Goal: Task Accomplishment & Management: Complete application form

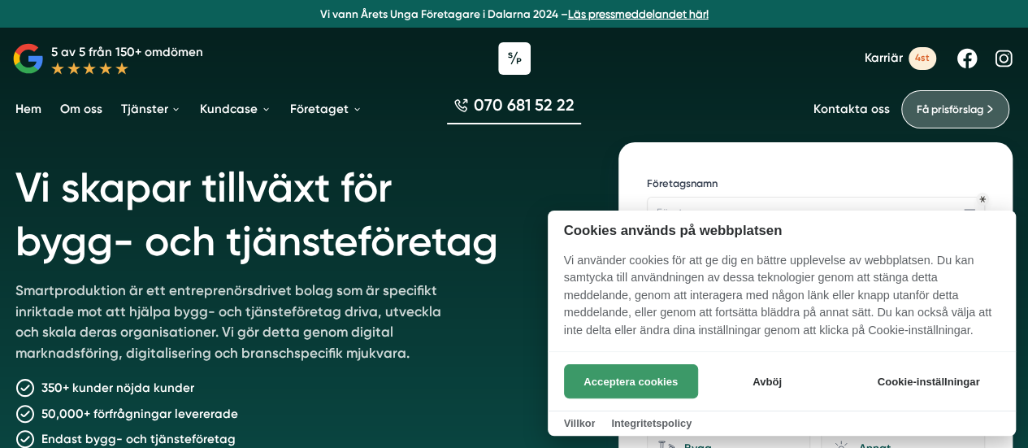
click at [636, 388] on button "Acceptera cookies" at bounding box center [631, 381] width 134 height 34
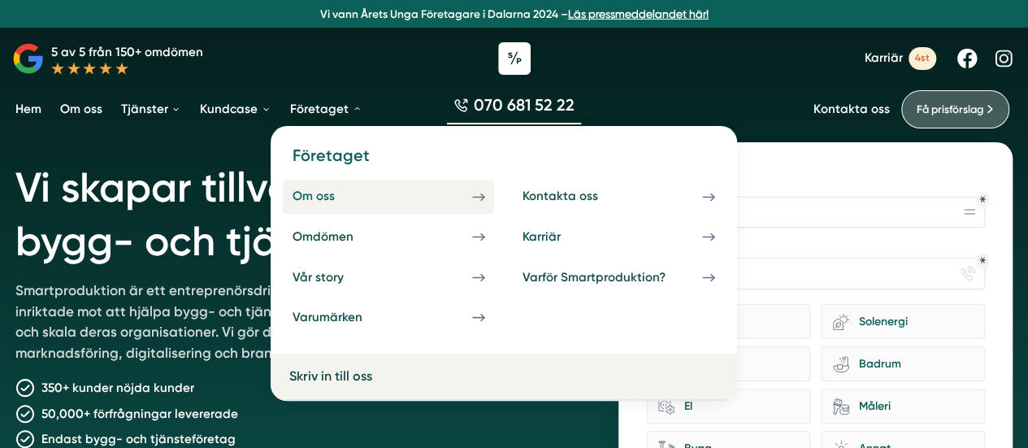
click at [325, 199] on div "Om oss" at bounding box center [332, 196] width 80 height 15
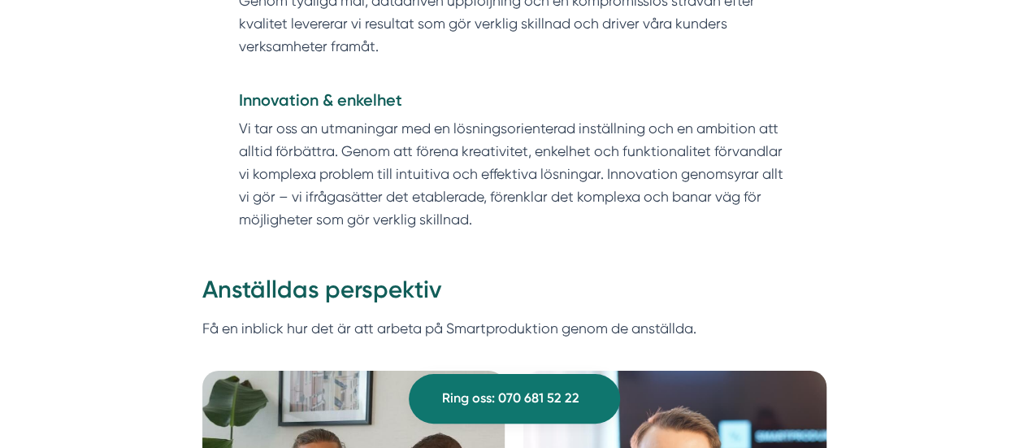
scroll to position [2736, 0]
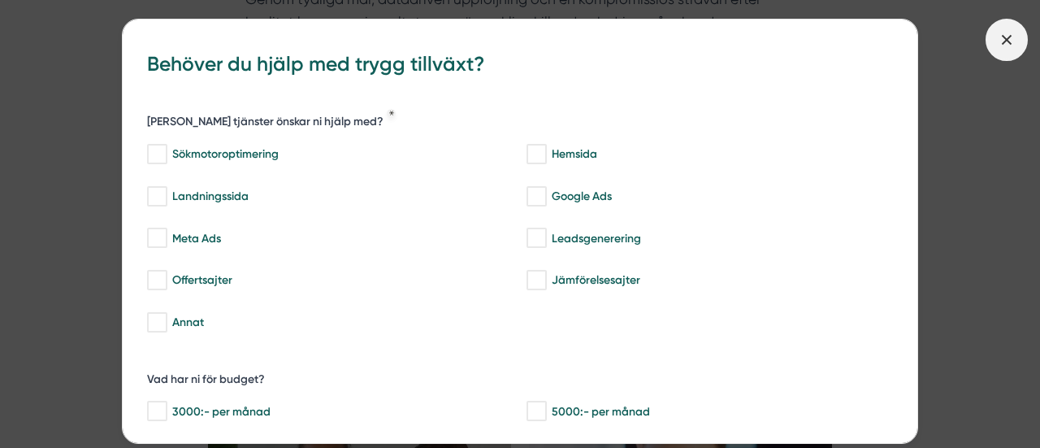
click at [1008, 37] on icon at bounding box center [1007, 40] width 18 height 18
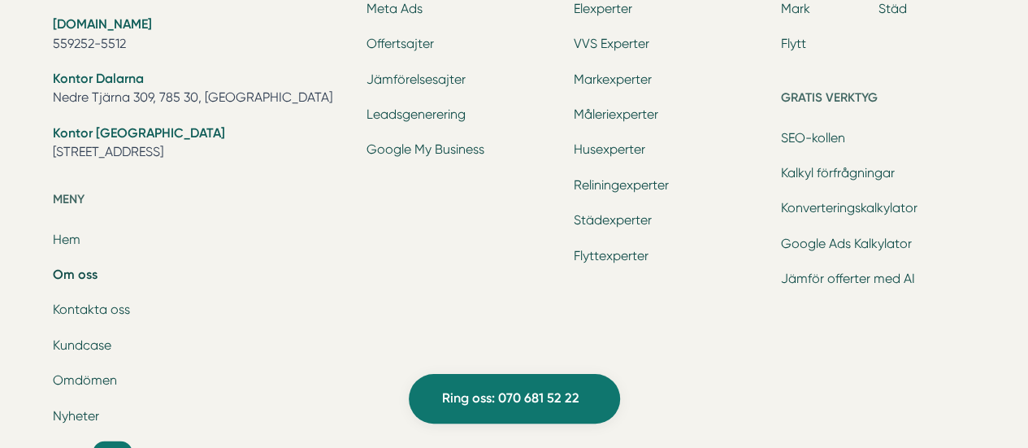
scroll to position [5173, 0]
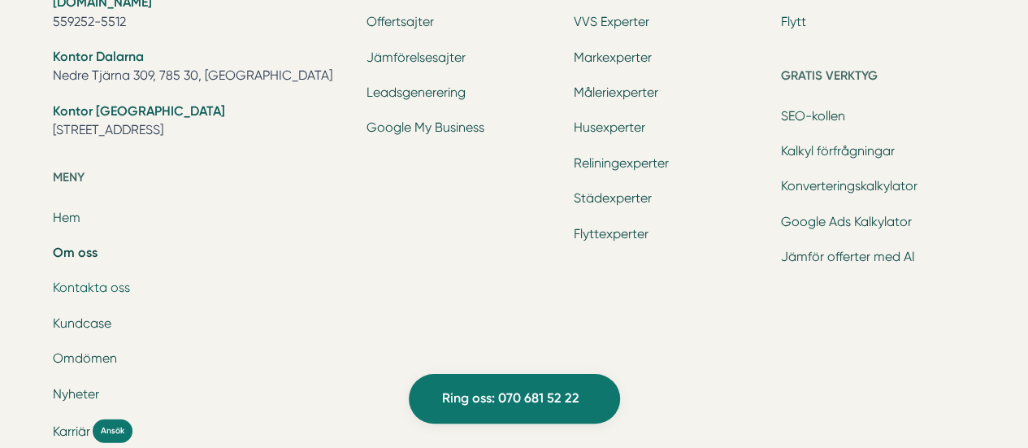
click at [114, 287] on link "Kontakta oss" at bounding box center [91, 287] width 77 height 15
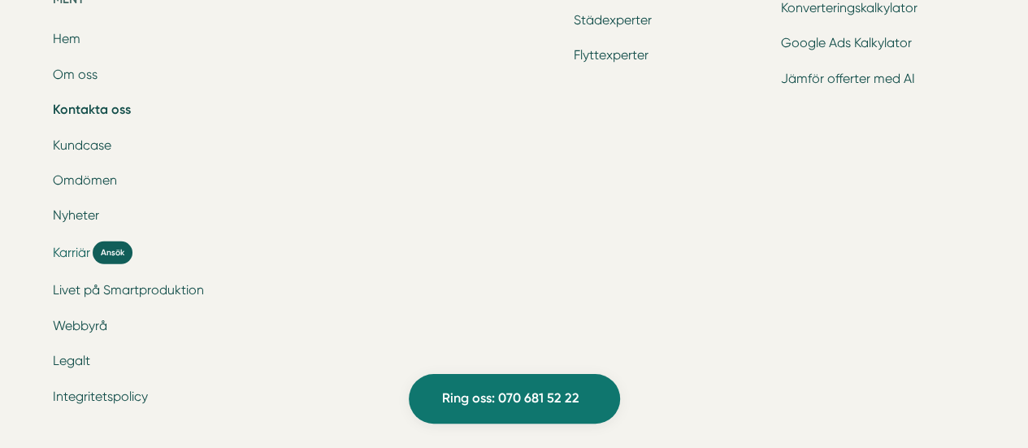
scroll to position [2359, 0]
click at [78, 245] on span "Karriär" at bounding box center [71, 251] width 37 height 19
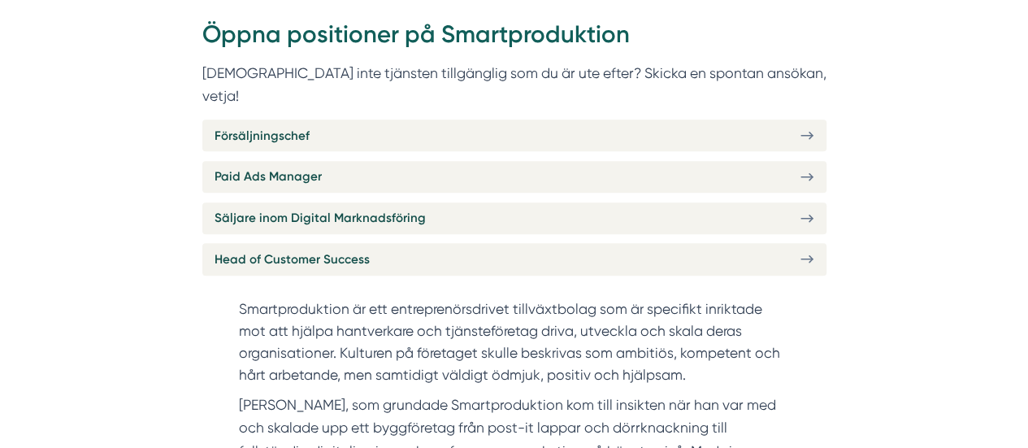
scroll to position [640, 0]
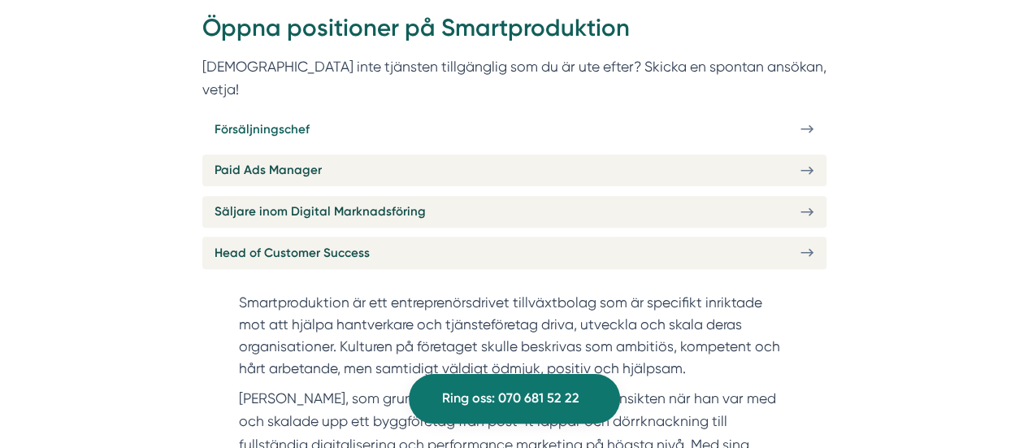
click at [499, 113] on link "Försäljningschef" at bounding box center [514, 129] width 624 height 32
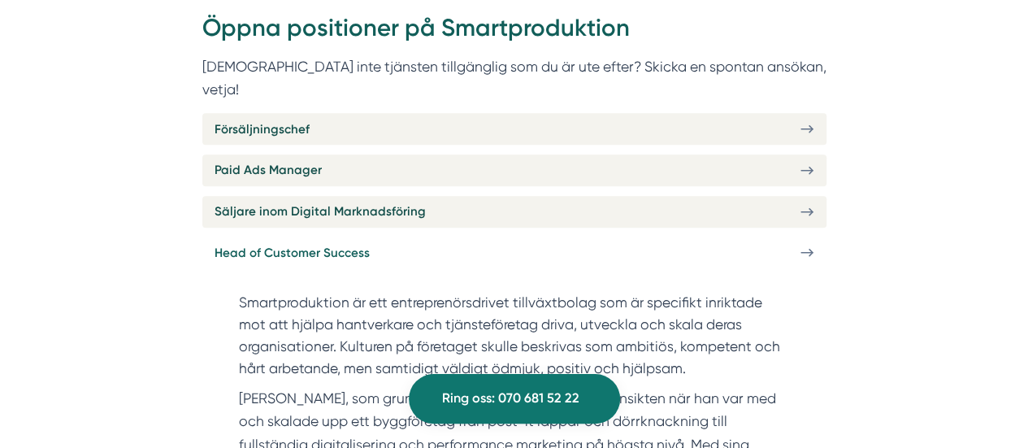
click at [384, 236] on link "Head of Customer Success" at bounding box center [514, 252] width 624 height 32
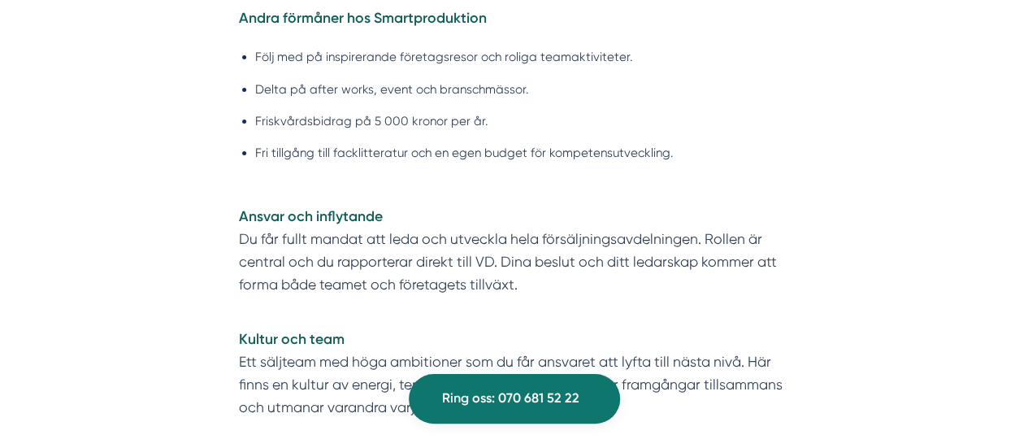
scroll to position [3099, 0]
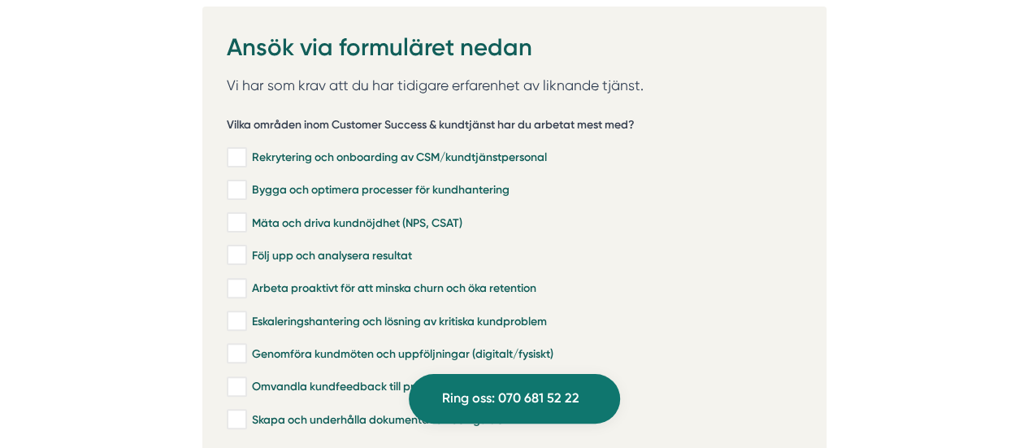
scroll to position [3139, 0]
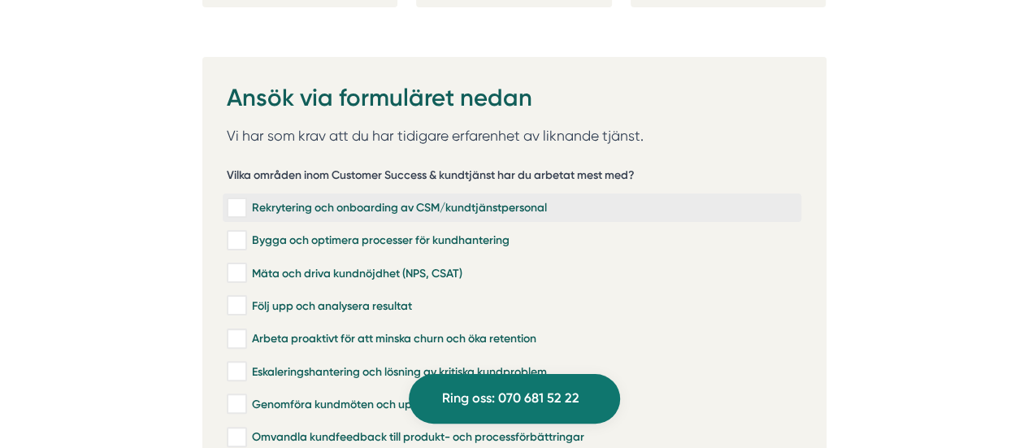
click at [239, 200] on input "Rekrytering och onboarding av CSM/kundtjänstpersonal" at bounding box center [236, 208] width 19 height 16
checkbox input "true"
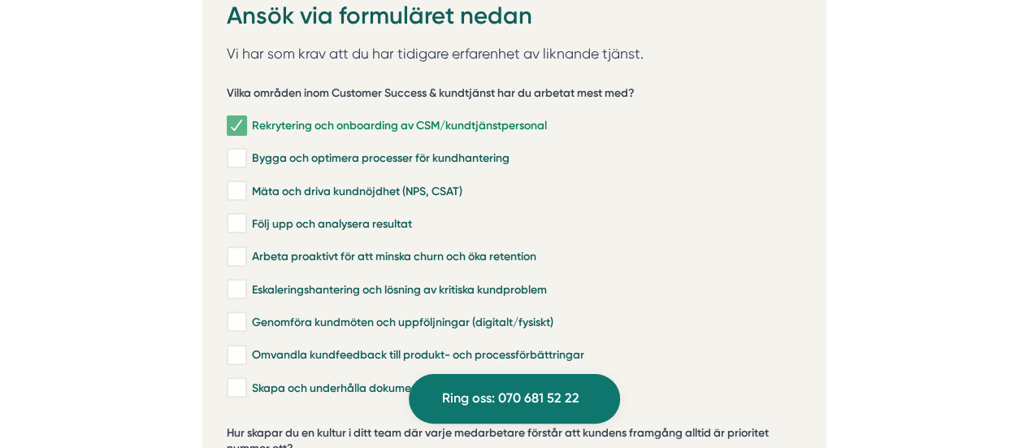
scroll to position [3223, 0]
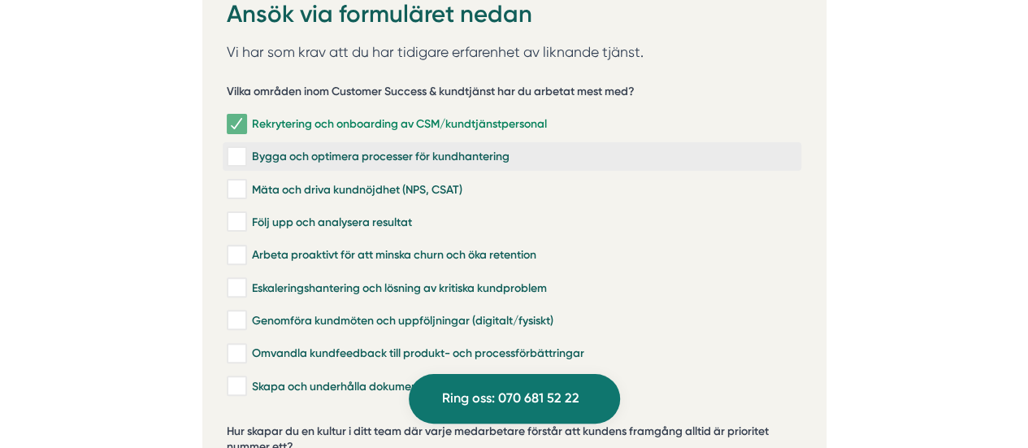
click at [234, 149] on input "Bygga och optimera processer för kundhantering" at bounding box center [236, 157] width 19 height 16
checkbox input "true"
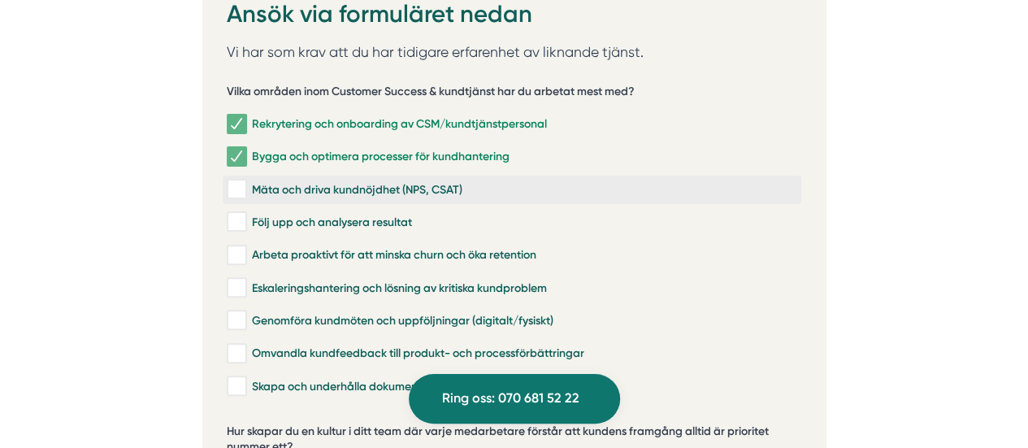
click at [236, 181] on input "Mäta och driva kundnöjdhet (NPS, CSAT)" at bounding box center [236, 189] width 19 height 16
checkbox input "true"
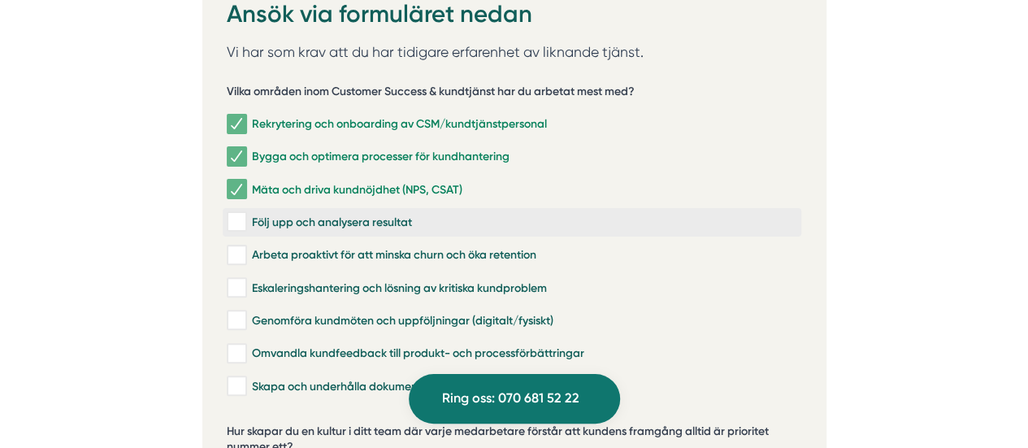
click at [235, 214] on input "Följ upp och analysera resultat" at bounding box center [236, 222] width 19 height 16
checkbox input "true"
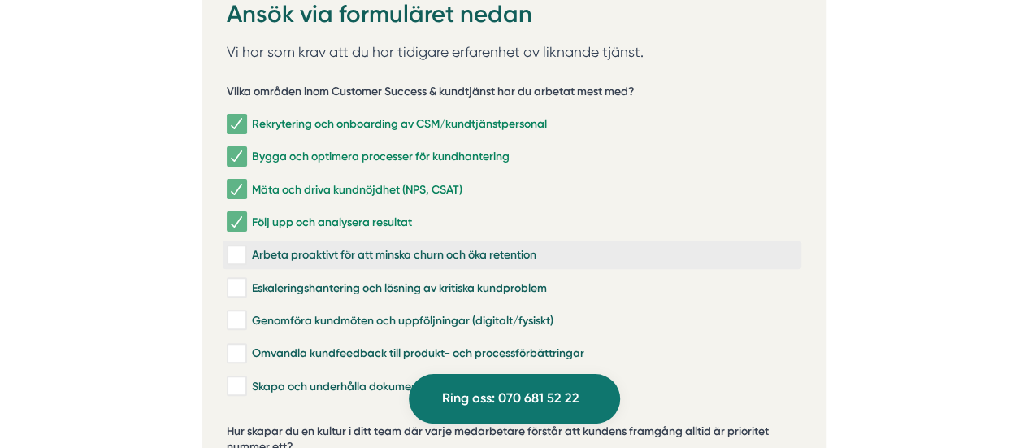
click at [236, 247] on input "Arbeta proaktivt för att minska churn och öka retention" at bounding box center [236, 255] width 19 height 16
checkbox input "true"
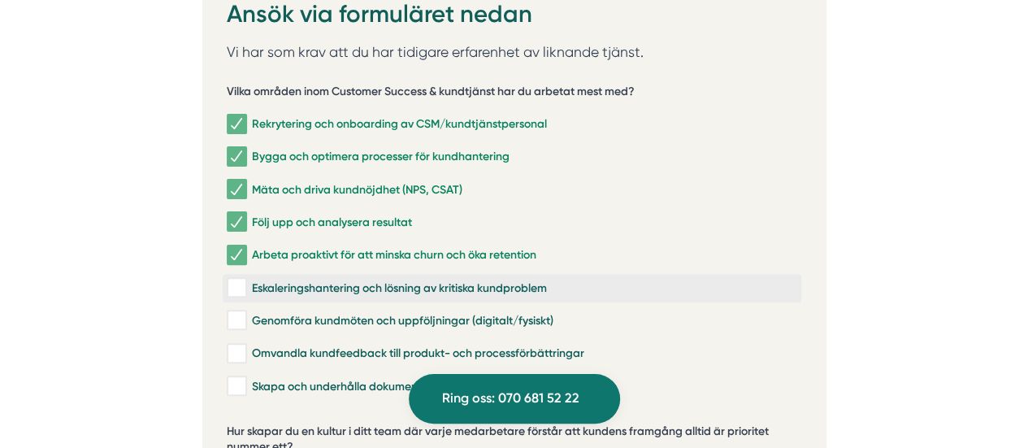
click at [236, 280] on input "Eskaleringshantering och lösning av kritiska kundproblem" at bounding box center [236, 288] width 19 height 16
checkbox input "true"
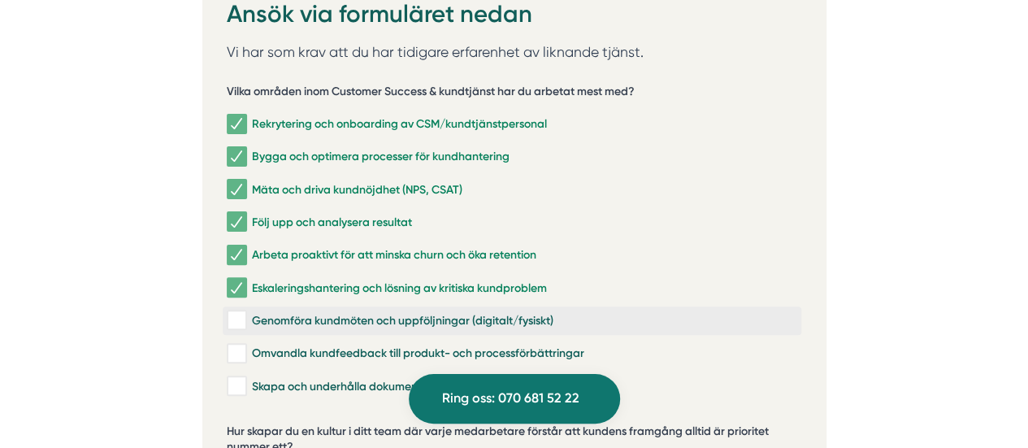
click at [236, 312] on input "Genomföra kundmöten och uppföljningar (digitalt/fysiskt)" at bounding box center [236, 320] width 19 height 16
checkbox input "true"
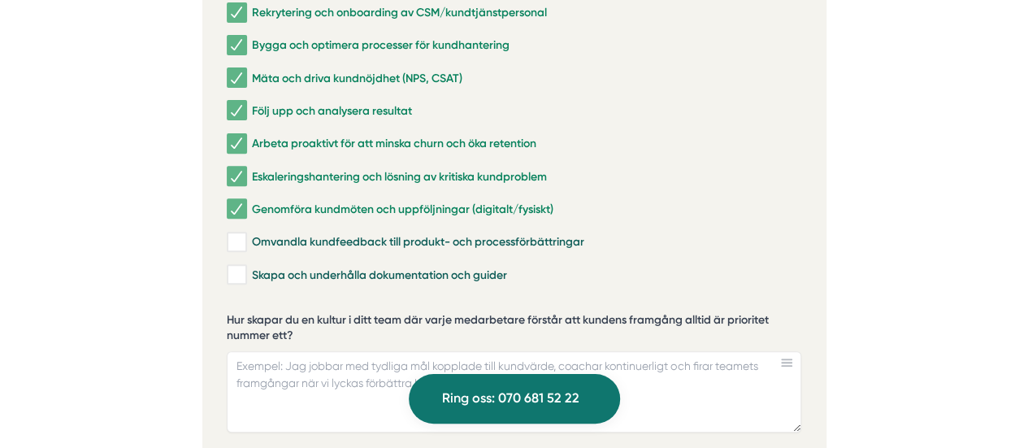
scroll to position [3335, 0]
click at [237, 233] on input "Omvandla kundfeedback till produkt- och processförbättringar" at bounding box center [236, 241] width 19 height 16
checkbox input "true"
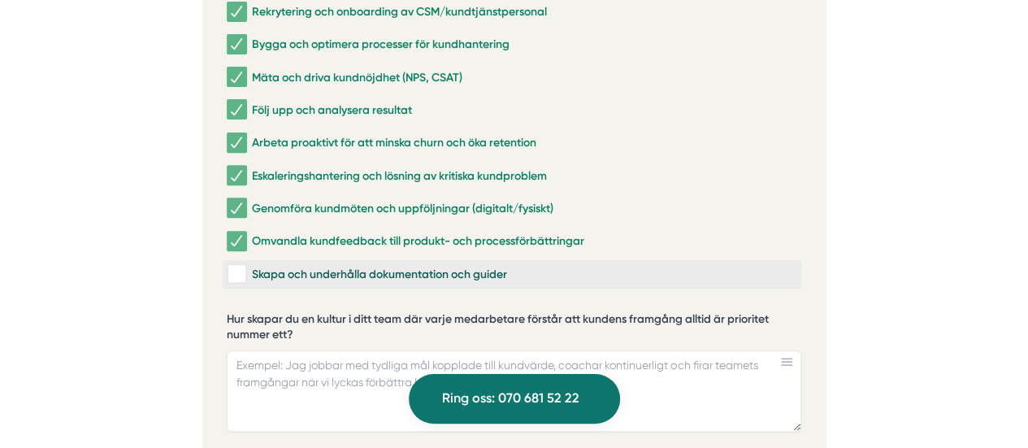
click at [240, 266] on input "Skapa och underhålla dokumentation och guider" at bounding box center [236, 274] width 19 height 16
checkbox input "true"
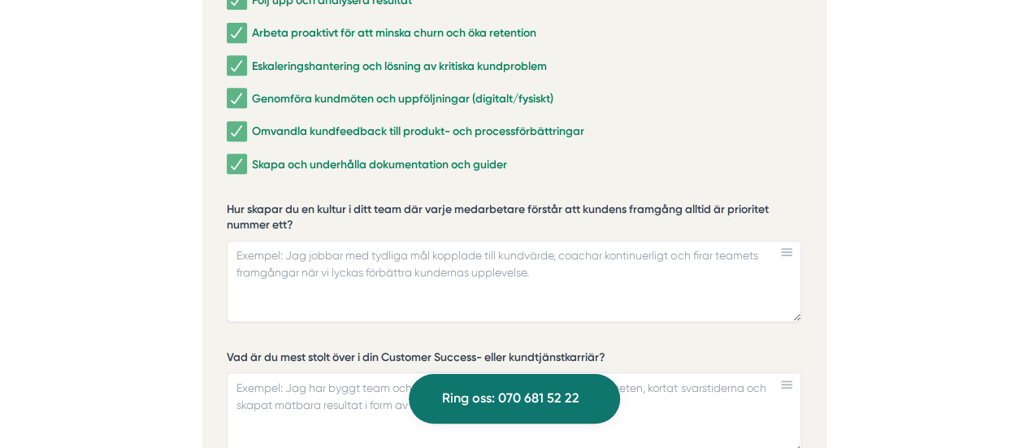
scroll to position [3447, 0]
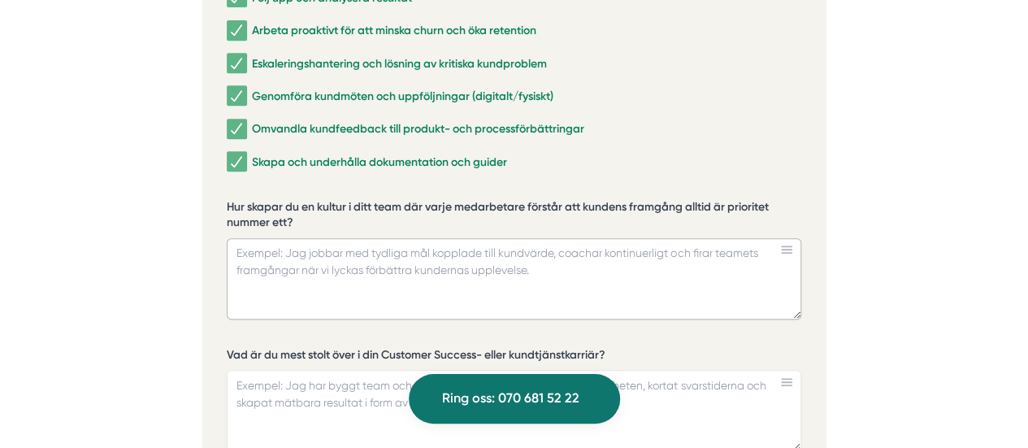
click at [262, 238] on textarea "Hur skapar du en kultur i ditt team där varje medarbetare förstår att kundens f…" at bounding box center [514, 278] width 574 height 81
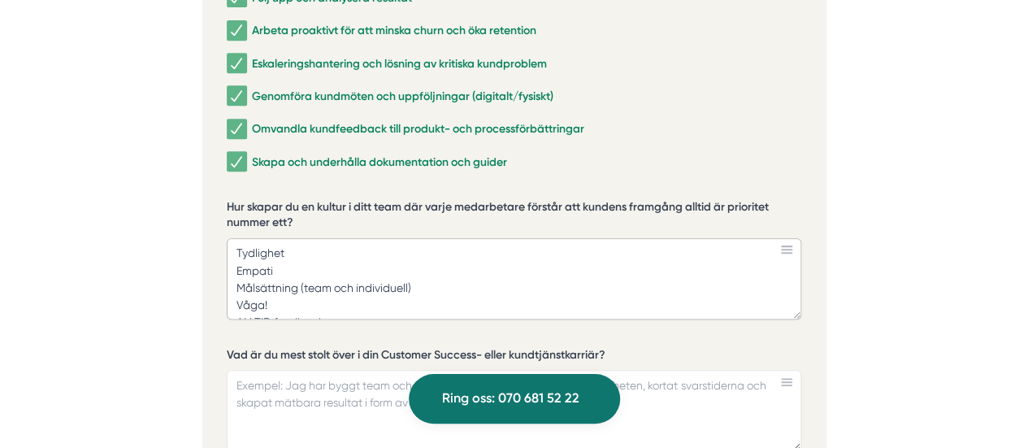
scroll to position [33, 0]
click at [344, 238] on textarea "Hej! Tydlighet Empati Målsättning (team och individuell) Våga! ALLTID feedback …" at bounding box center [514, 278] width 574 height 81
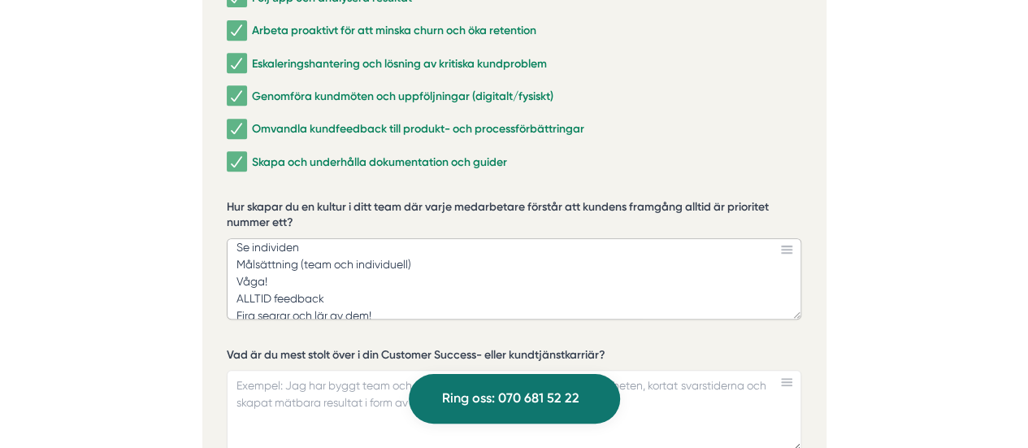
scroll to position [76, 0]
click at [433, 238] on textarea "Hej! Tydlighet Empati Se individen Målsättning (team och individuell) Våga! ALL…" at bounding box center [514, 278] width 574 height 81
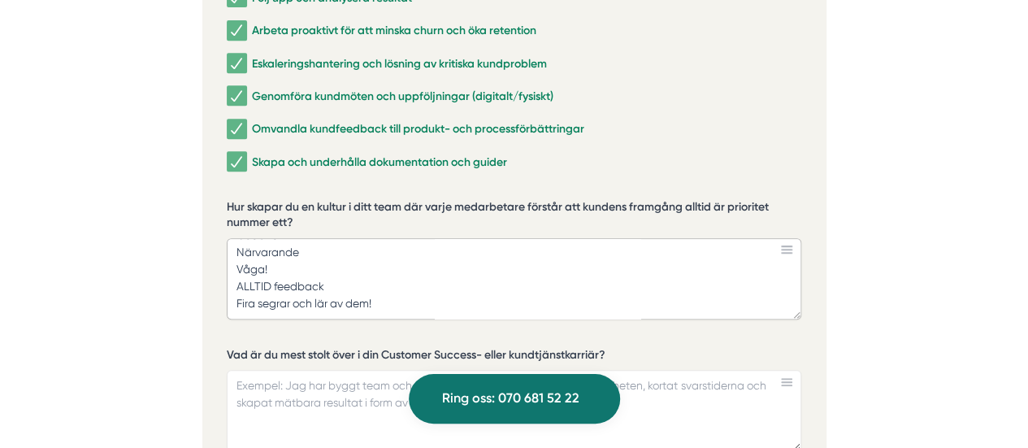
click at [431, 264] on textarea "Hej! Tydlighet Empati Se individen Målsättning (team och individuell) Återkoppl…" at bounding box center [514, 278] width 574 height 81
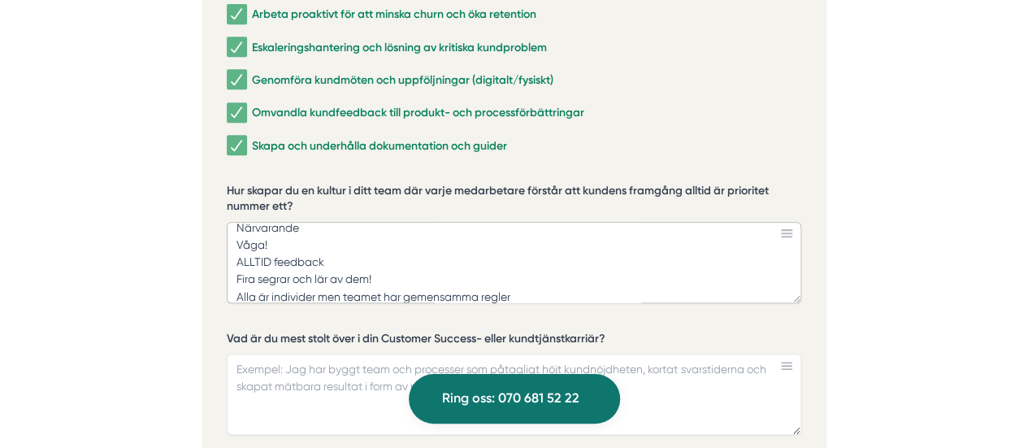
scroll to position [164, 0]
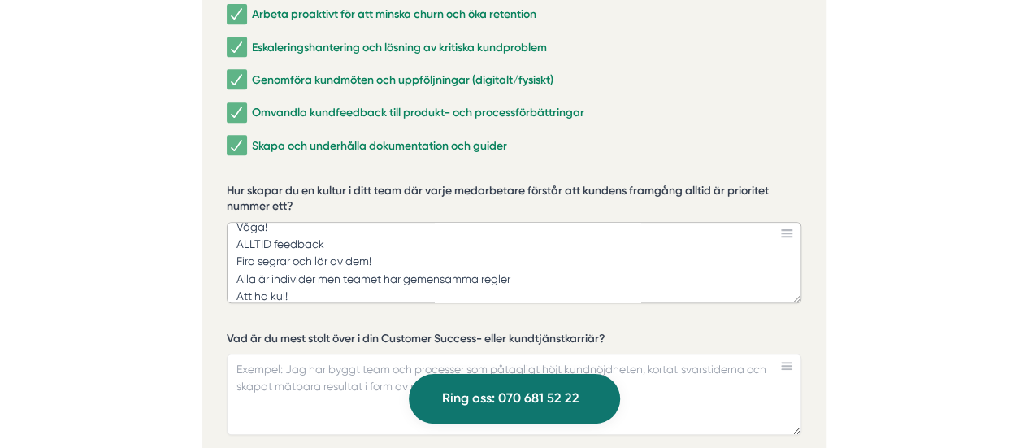
type textarea "Hej! Tydlighet Empati Se individen Målsättning (team och individuell) Återkoppl…"
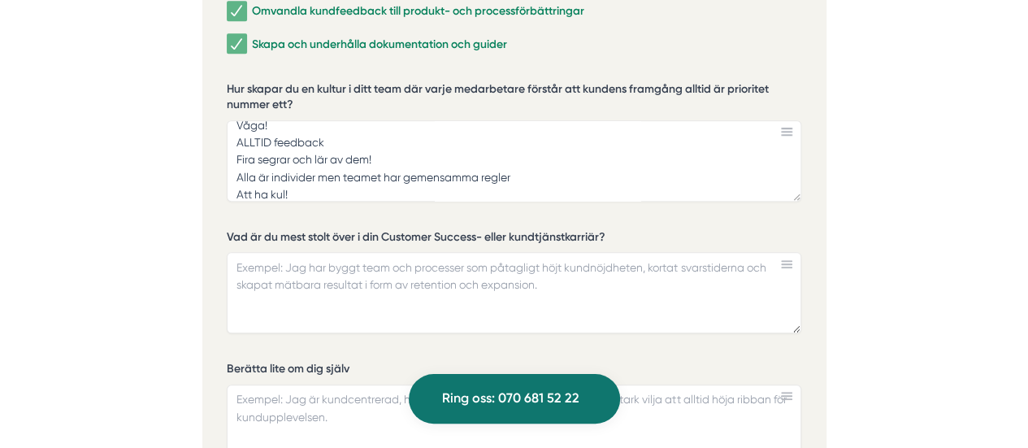
scroll to position [3591, 0]
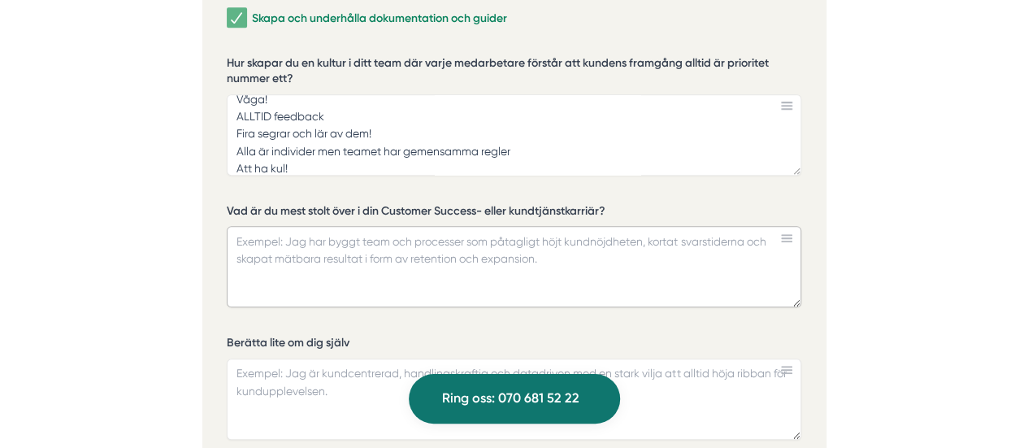
click at [262, 226] on textarea "Vad är du mest stolt över i din Customer Success- eller kundtjänstkarriär?" at bounding box center [514, 266] width 574 height 81
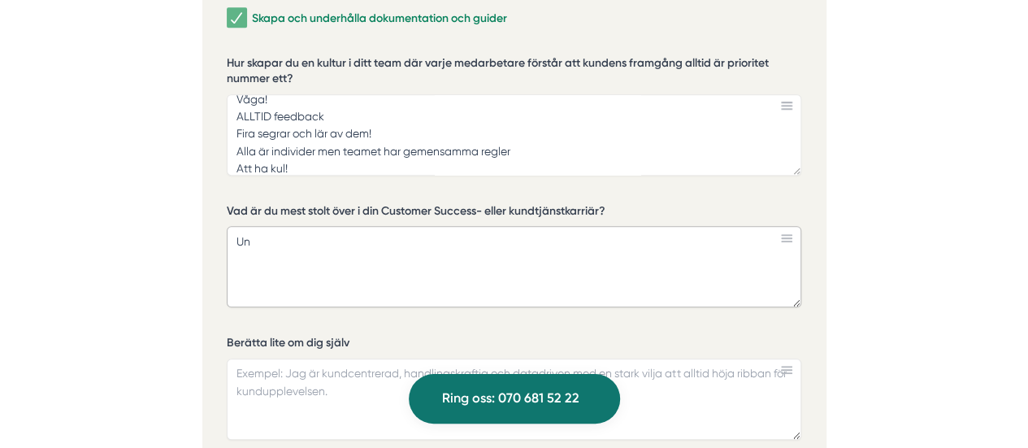
type textarea "U"
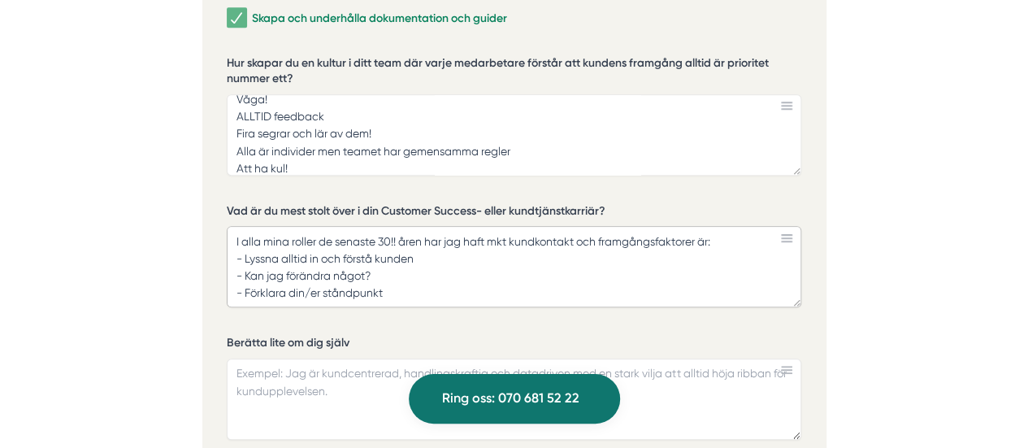
scroll to position [10, 0]
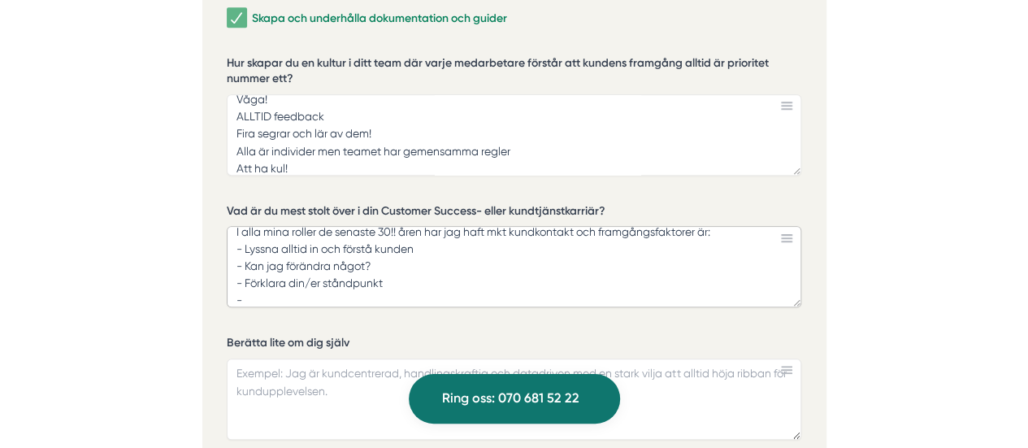
click at [232, 226] on textarea "I alla mina roller de senaste 30!! åren har jag haft mkt kundkontakt och framgå…" at bounding box center [514, 266] width 574 height 81
click at [392, 243] on textarea "I alla mina roller de senaste 30!! åren har jag haft mkt kundkontakt och framgå…" at bounding box center [514, 266] width 574 height 81
click at [332, 228] on textarea "I alla mina roller de senaste 30!! åren har jag haft mkt kundkontakt och framgå…" at bounding box center [514, 266] width 574 height 81
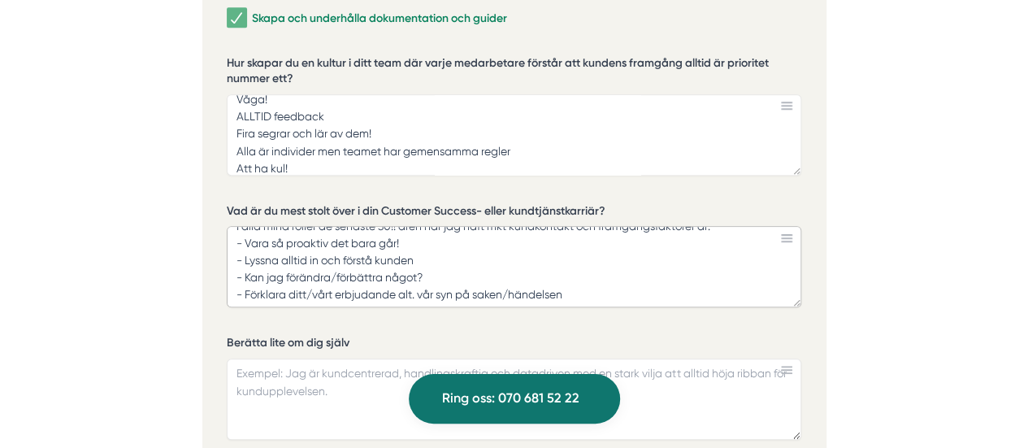
scroll to position [0, 0]
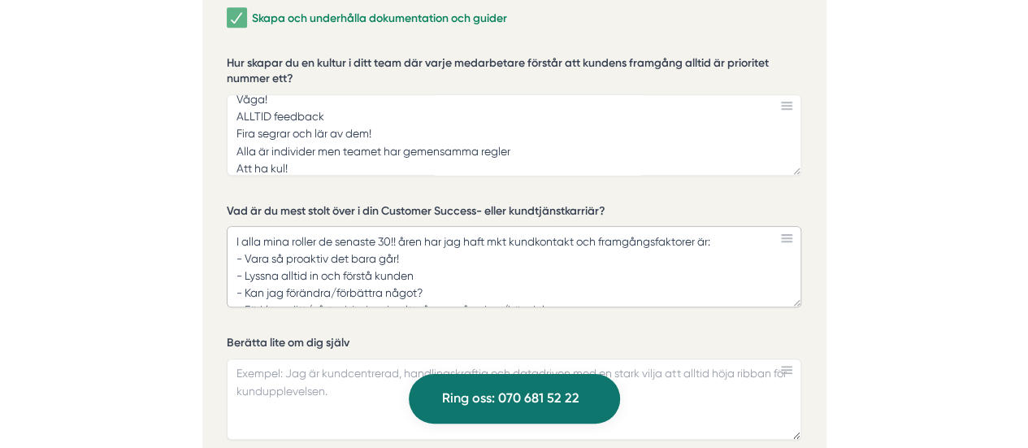
click at [420, 226] on textarea "I alla mina roller de senaste 30!! åren har jag haft mkt kundkontakt och framgå…" at bounding box center [514, 266] width 574 height 81
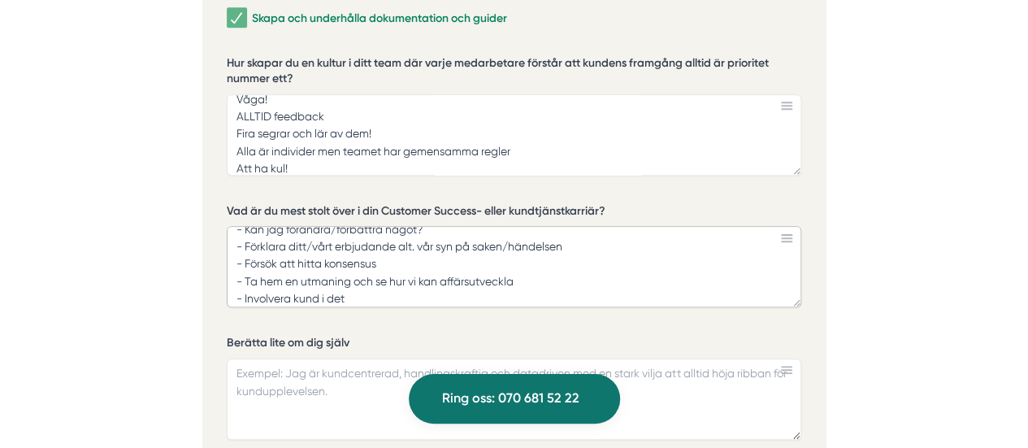
scroll to position [86, 0]
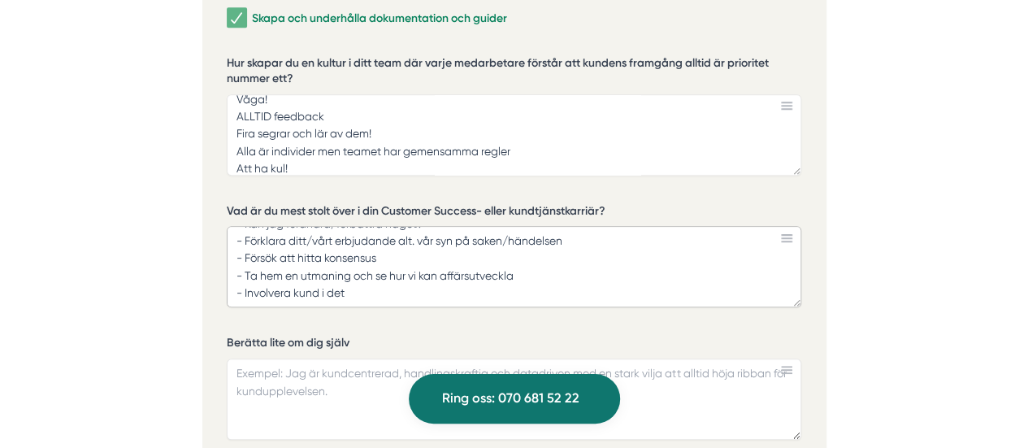
click at [447, 253] on textarea "I alla mina roller de senaste 30!! åren har jag haft mkt kundkontakt och framgå…" at bounding box center [514, 266] width 574 height 81
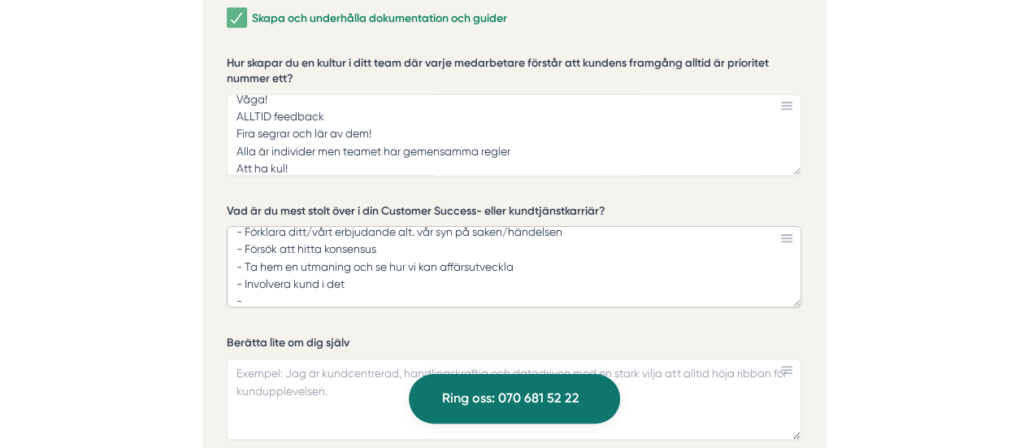
click at [317, 245] on textarea "I alla mina roller de senaste 30!! åren har jag haft mkt kundkontakt och framgå…" at bounding box center [514, 266] width 574 height 81
type textarea "I alla mina roller de senaste 30!! åren har jag haft mkt kundkontakt och framgå…"
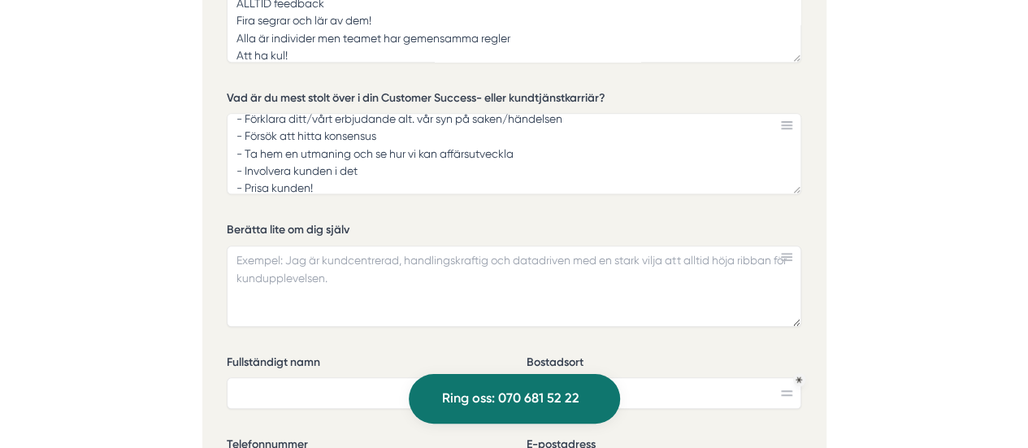
scroll to position [3705, 0]
click at [271, 245] on textarea "Berätta lite om dig själv" at bounding box center [514, 285] width 574 height 81
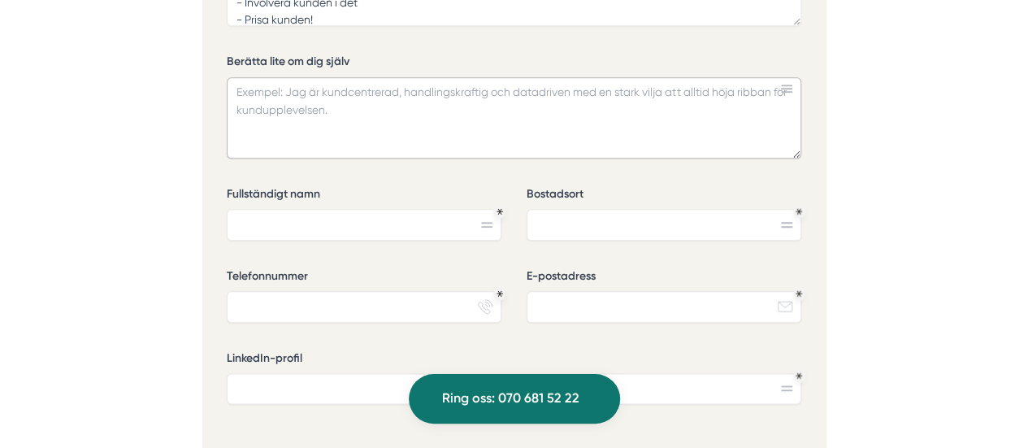
scroll to position [3877, 0]
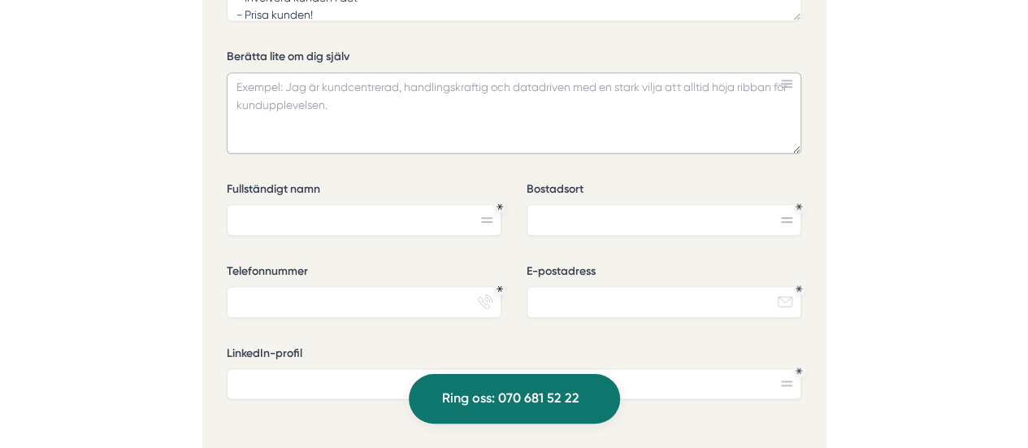
paste textarea "Mogen och erfaren ledare som är vass på att kombinera strategi, innovation, mål…"
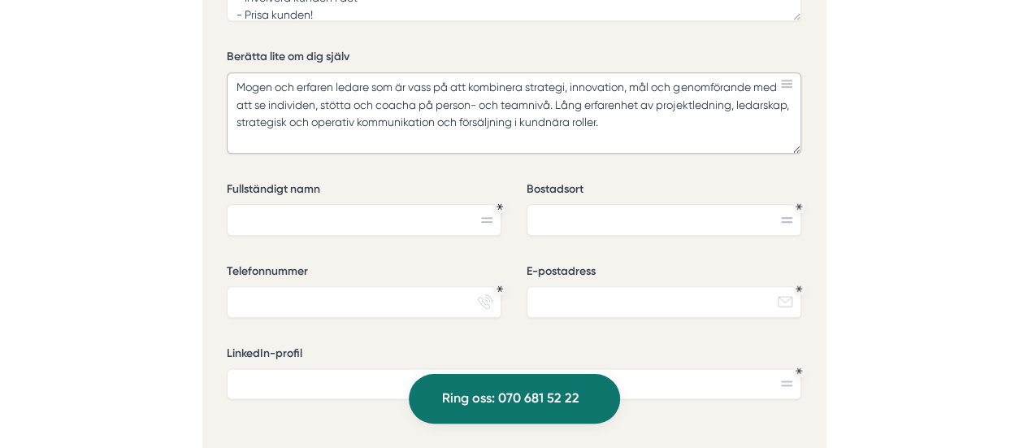
scroll to position [9, 0]
paste textarea "Skicklig på att driva projekt, leadsgenerering, optimera kundengagemang, skapa …"
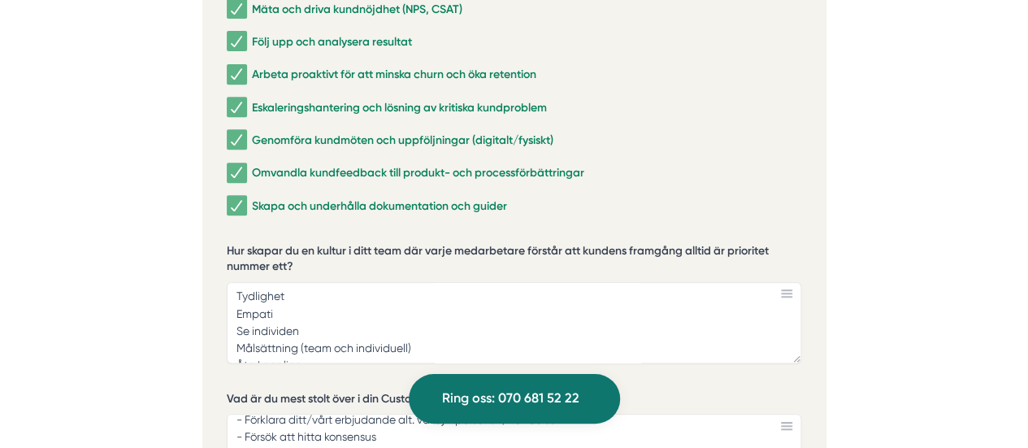
scroll to position [39, 0]
type textarea "Lorem ips dolorsi ametco adi el sedd ei tem incididun utlabore, etdolorema, ali…"
click at [306, 282] on textarea "Hej! Tydlighet Empati Se individen Målsättning (team och individuell) Återkoppl…" at bounding box center [514, 322] width 574 height 81
type textarea "Hej! Tydlighet Ansvar Lagarbete Empati Se individen Målsättning (team och indiv…"
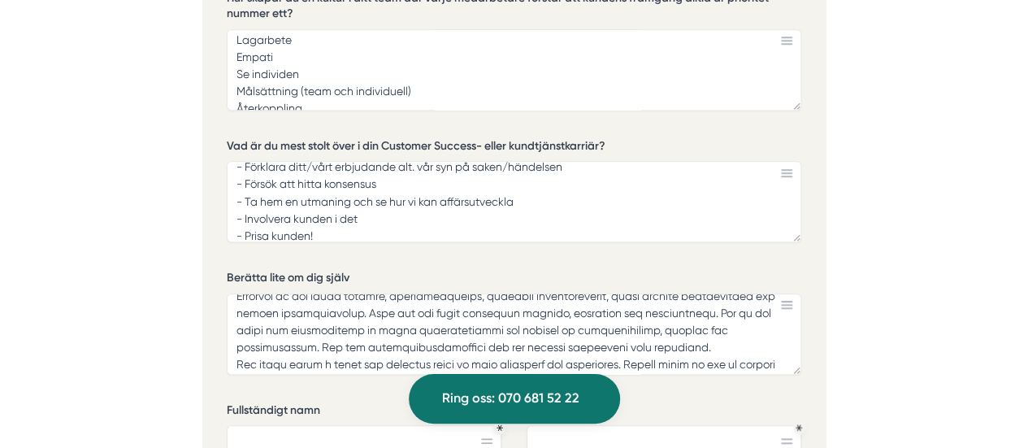
scroll to position [3713, 0]
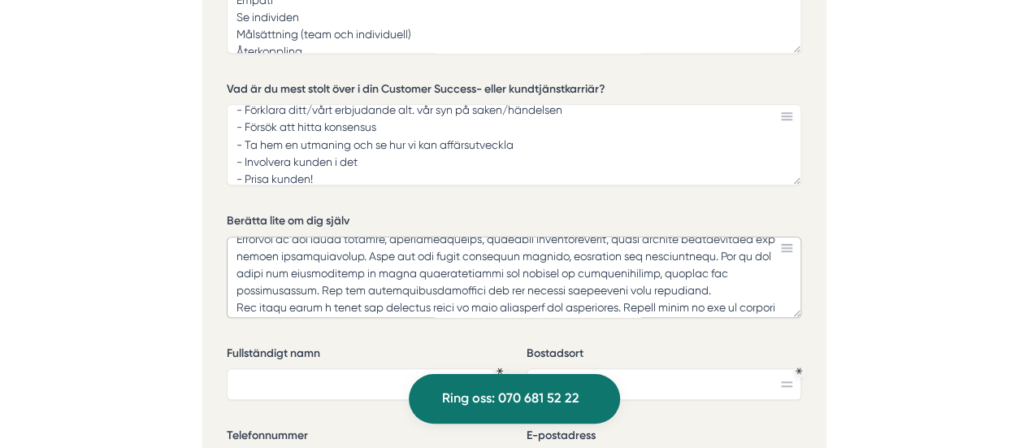
click at [700, 252] on textarea "Berätta lite om dig själv" at bounding box center [514, 276] width 574 height 81
click at [774, 254] on textarea "Berätta lite om dig själv" at bounding box center [514, 276] width 574 height 81
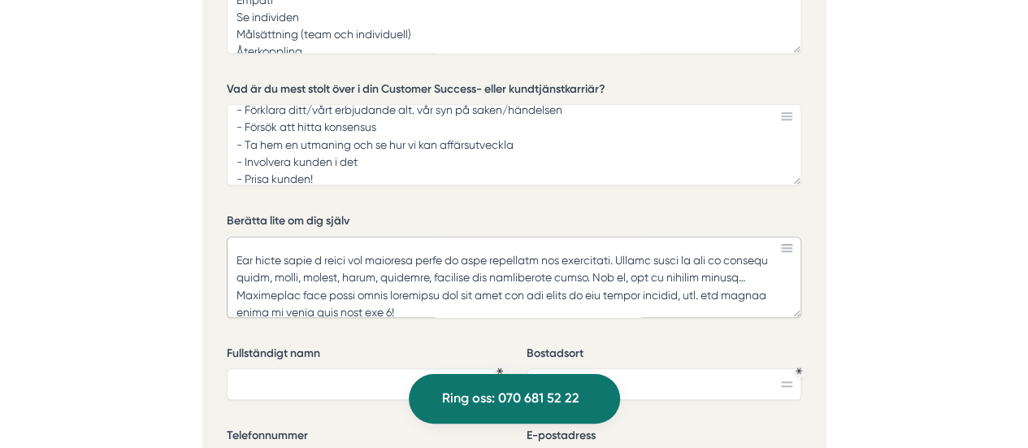
scroll to position [172, 0]
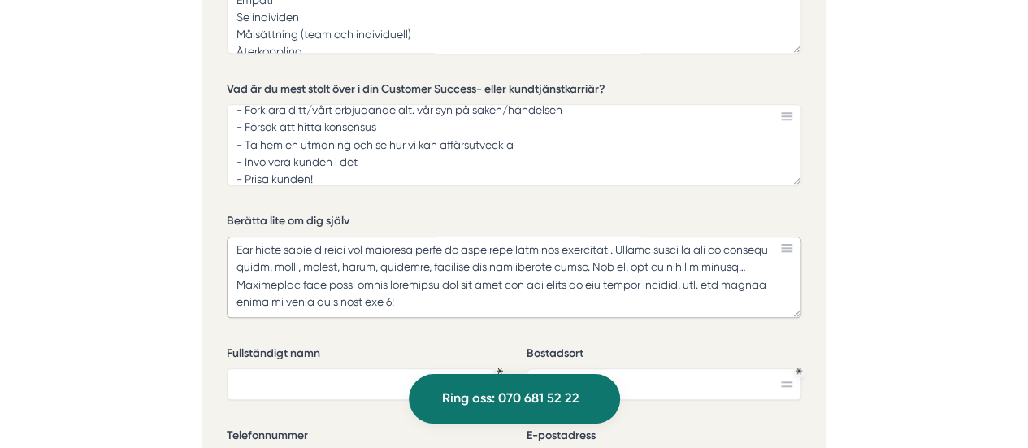
click at [592, 236] on textarea "Berätta lite om dig själv" at bounding box center [514, 276] width 574 height 81
type textarea "Lorem ips dolorsi ametco adi el sedd ei tem incididun utlabore, etdolorema, ali…"
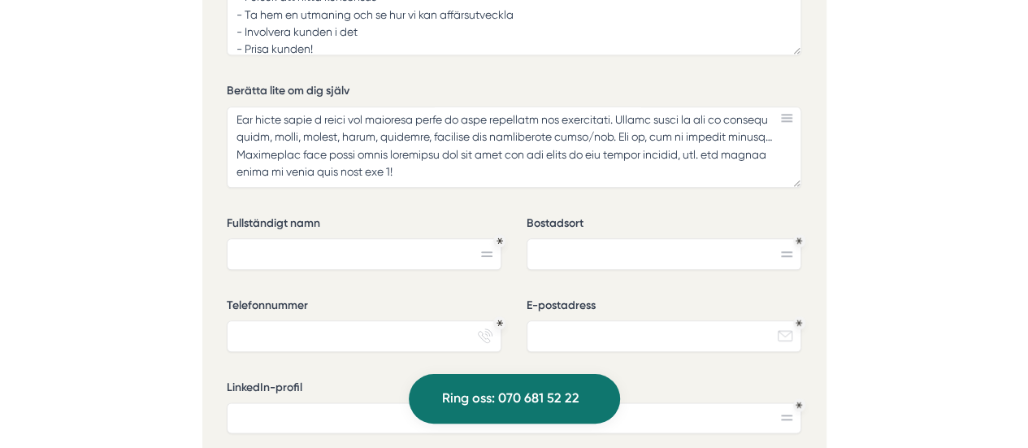
scroll to position [3844, 0]
click at [281, 237] on input "Fullständigt namn" at bounding box center [364, 252] width 275 height 31
type input "[PERSON_NAME]"
type input "Nacka ([GEOGRAPHIC_DATA])"
click at [278, 319] on input "Telefonnummer" at bounding box center [364, 334] width 275 height 31
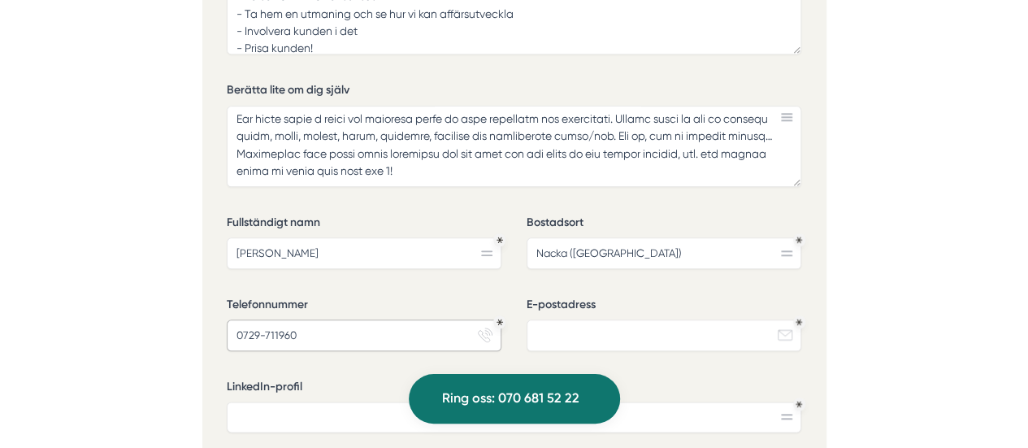
type input "0729-711960"
type input "[PERSON_NAME][EMAIL_ADDRESS][DOMAIN_NAME]"
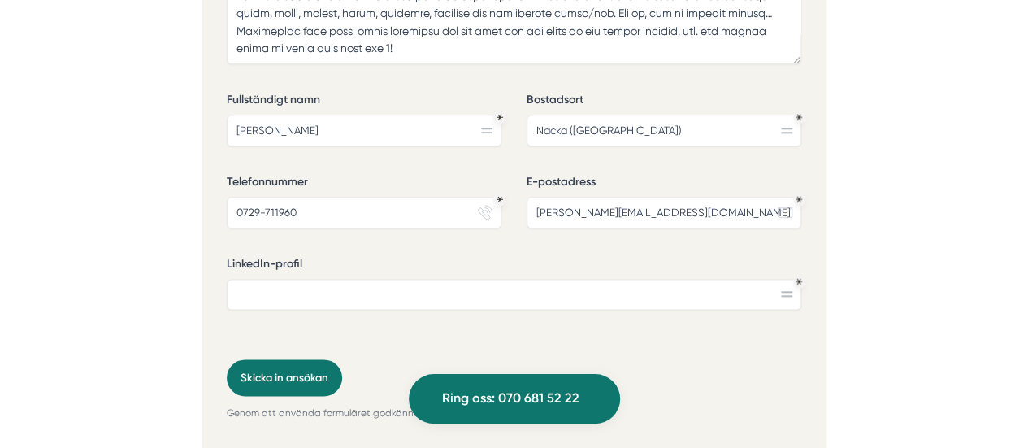
scroll to position [3973, 0]
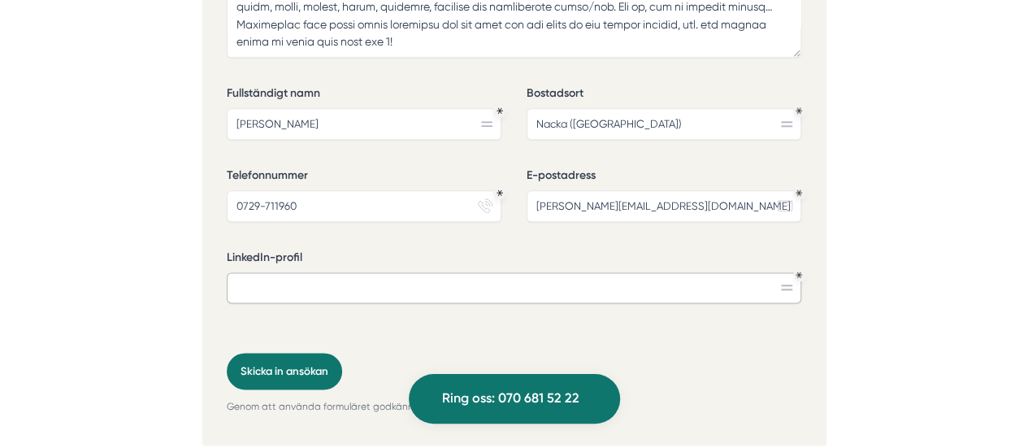
click at [246, 272] on input "LinkedIn-profil" at bounding box center [514, 287] width 574 height 31
paste input "[URL][DOMAIN_NAME]"
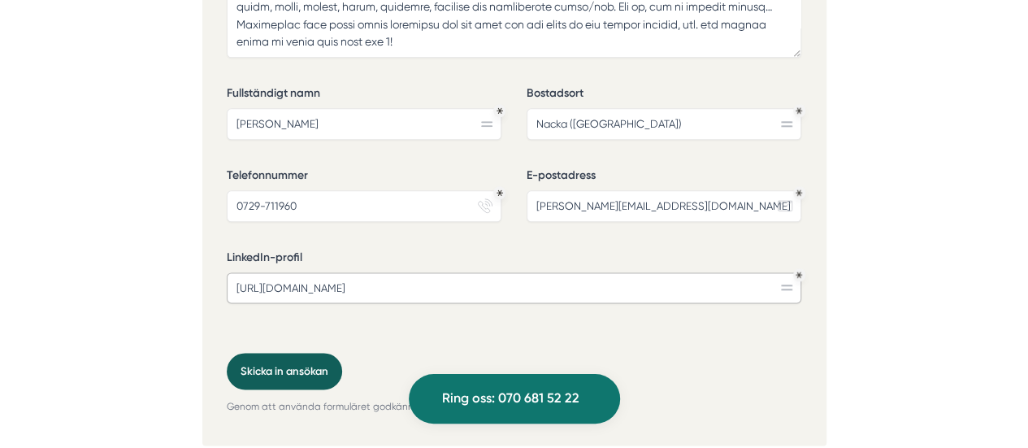
type input "[URL][DOMAIN_NAME]"
click at [265, 353] on button "Skicka in ansökan" at bounding box center [284, 371] width 115 height 37
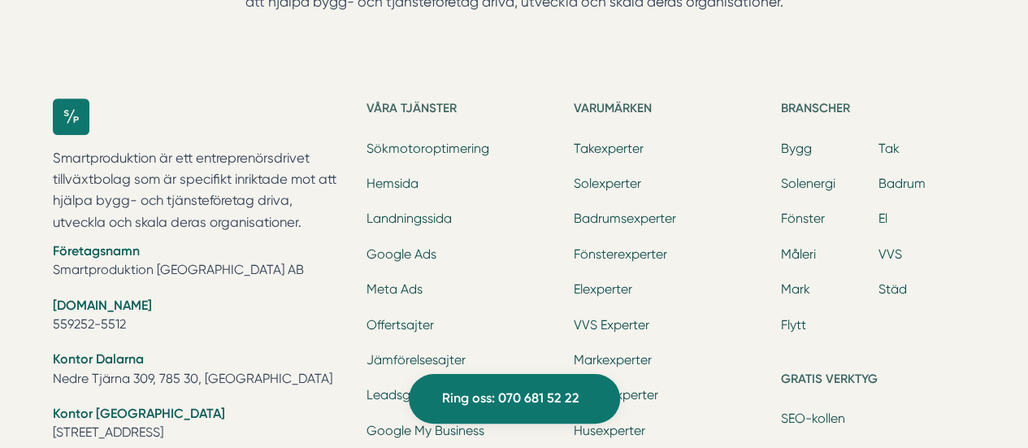
scroll to position [765, 0]
